Goal: Navigation & Orientation: Go to known website

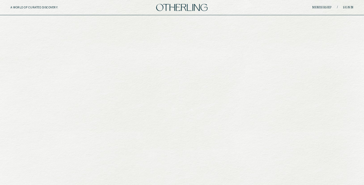
scroll to position [71, 0]
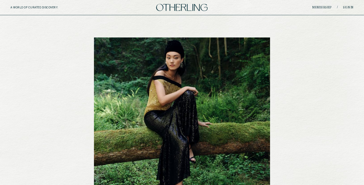
click at [195, 10] on img at bounding box center [181, 7] width 51 height 7
click at [351, 10] on div "A WORLD OF CURATED DISCOVERY. Membership / Sign in" at bounding box center [182, 7] width 364 height 15
click at [349, 5] on div "A WORLD OF CURATED DISCOVERY. Membership / Sign in" at bounding box center [182, 7] width 364 height 15
click at [349, 6] on link "Sign in" at bounding box center [348, 7] width 10 height 3
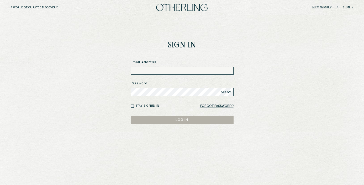
type input "**********"
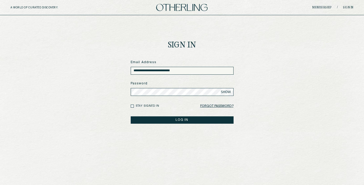
click at [170, 122] on button "LOG IN" at bounding box center [182, 120] width 103 height 7
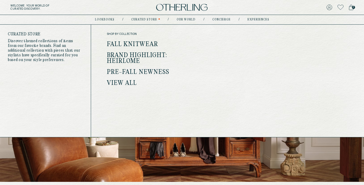
click at [118, 82] on link "View all" at bounding box center [122, 83] width 30 height 7
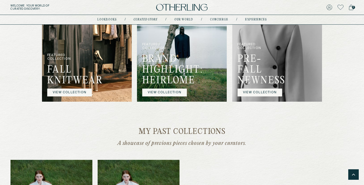
scroll to position [302, 0]
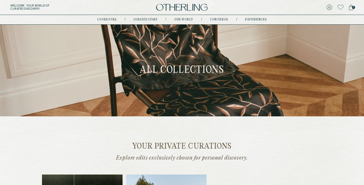
click at [174, 5] on img at bounding box center [181, 7] width 51 height 7
